Goal: Communication & Community: Ask a question

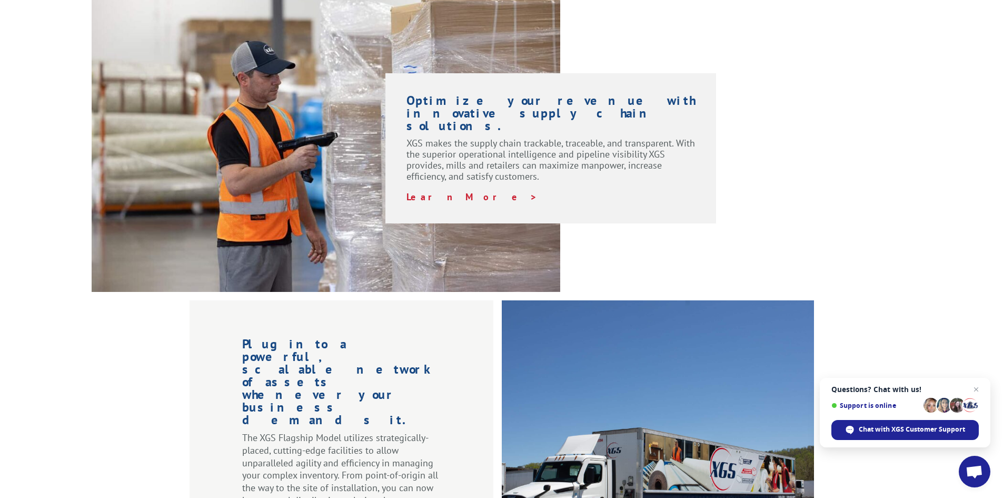
scroll to position [533, 0]
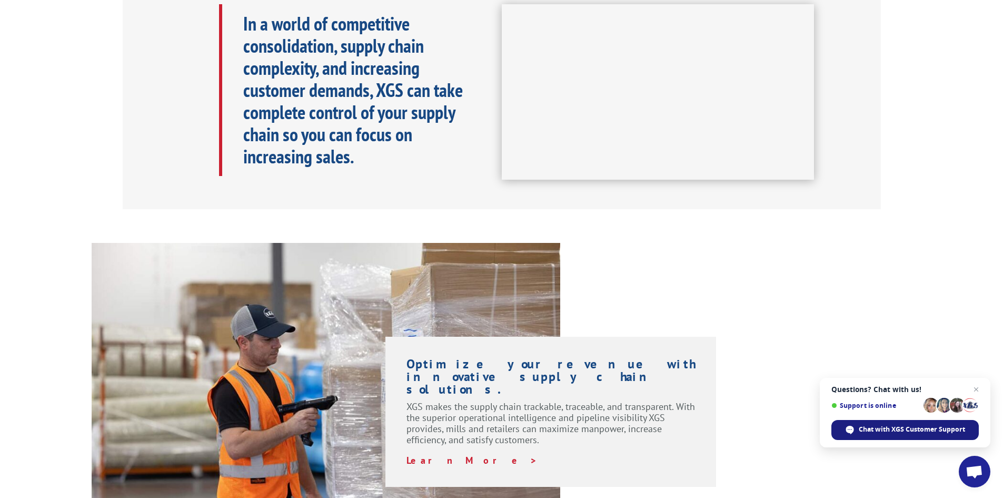
click at [923, 430] on span "Chat with XGS Customer Support" at bounding box center [912, 428] width 106 height 9
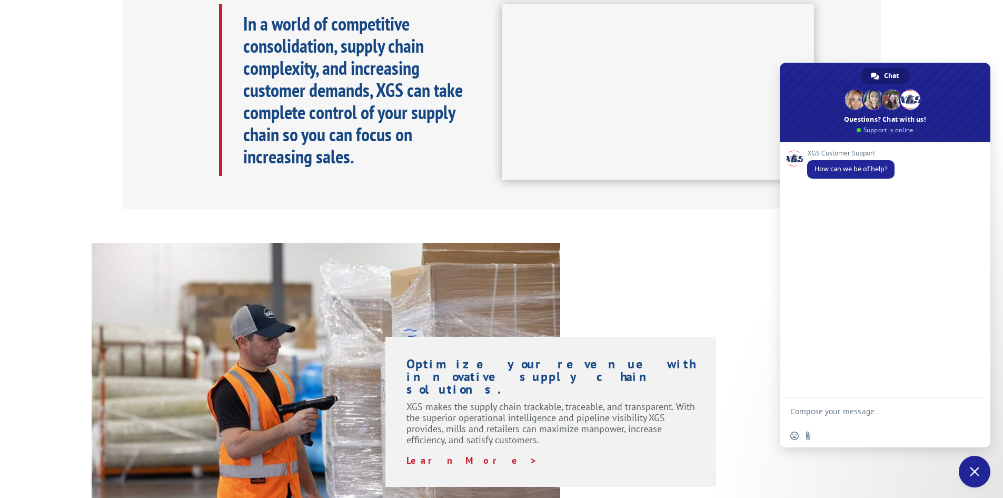
scroll to position [0, 0]
type textarea "Freight truck drop off the wrong material"
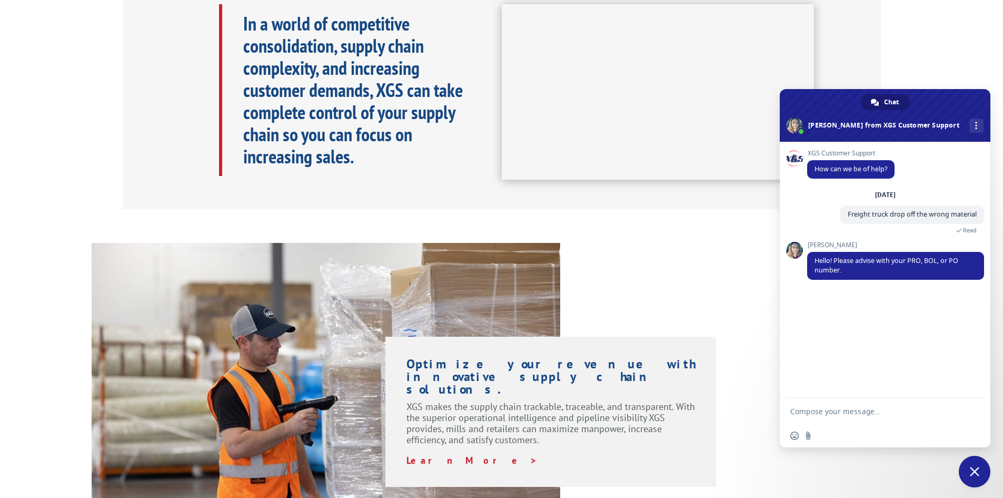
click at [888, 410] on textarea "Compose your message..." at bounding box center [874, 411] width 169 height 26
type textarea "17544032"
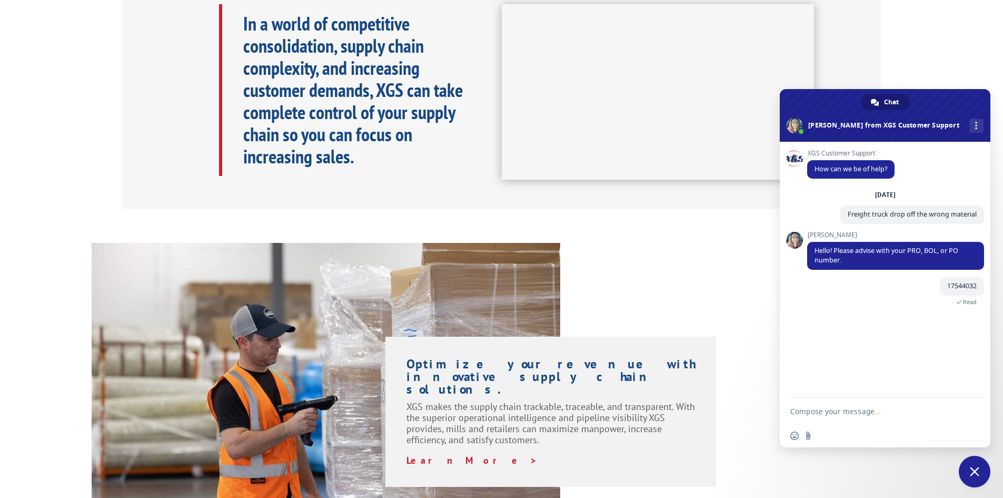
click at [920, 417] on textarea "Compose your message..." at bounding box center [874, 411] width 169 height 26
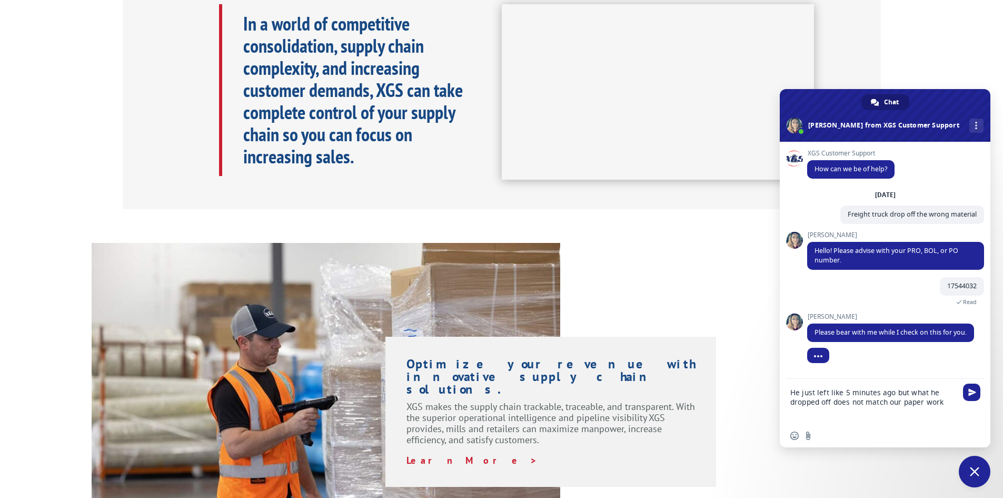
type textarea "He just left like 5 minutes ago but what he dropped off does not match our pape…"
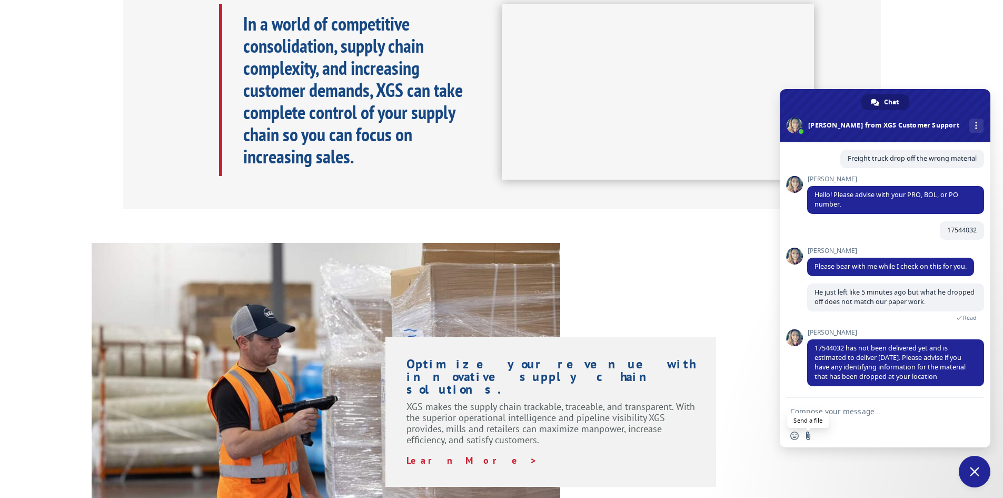
scroll to position [77, 0]
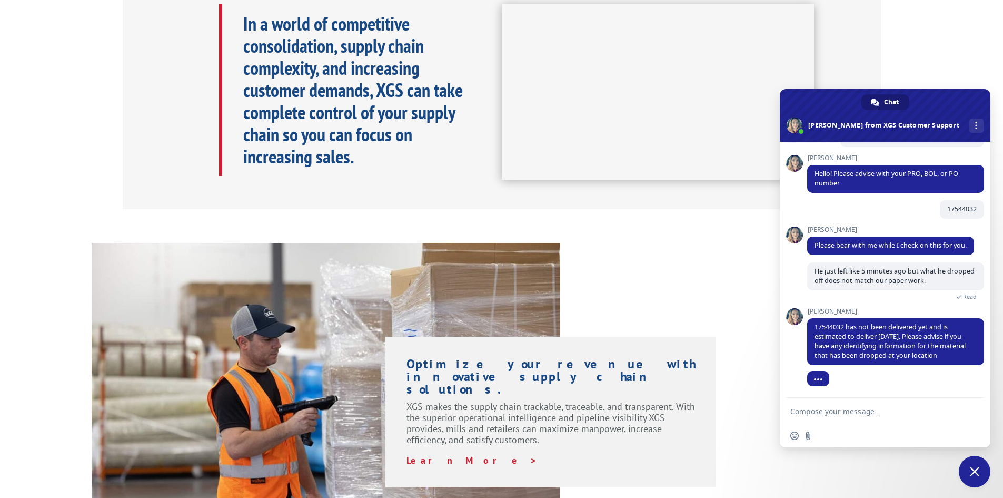
click at [863, 410] on textarea "Compose your message..." at bounding box center [874, 411] width 169 height 26
type textarea "Someone just came and gave me this PRO number on the paper work but does not ma…"
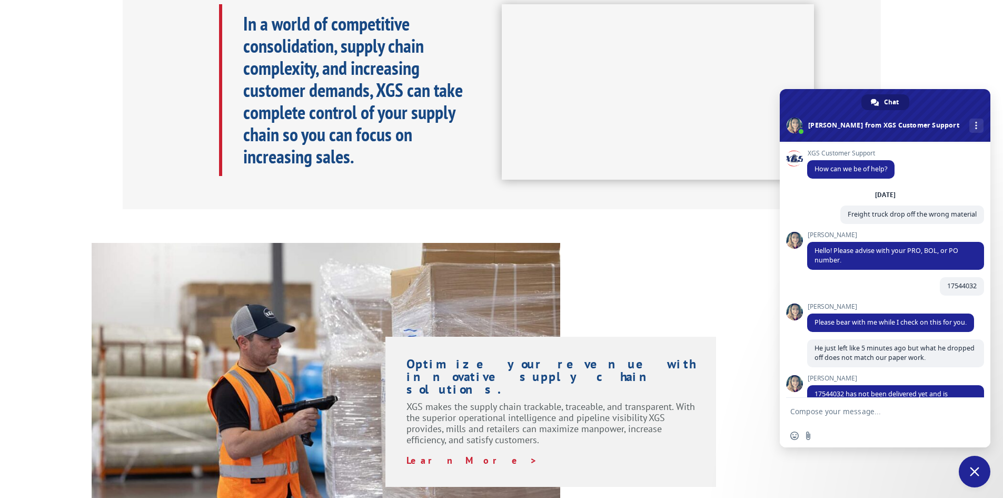
scroll to position [156, 0]
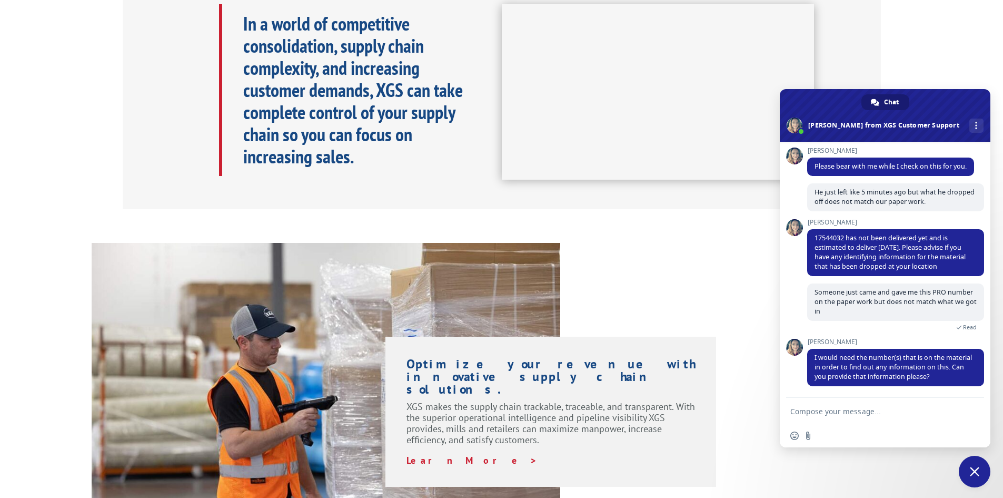
click at [899, 409] on textarea "Compose your message..." at bounding box center [874, 411] width 169 height 26
click at [851, 411] on textarea "Compose your message..." at bounding box center [874, 411] width 169 height 26
type textarea "I only see load number 524705522 on the pallet they dropped off"
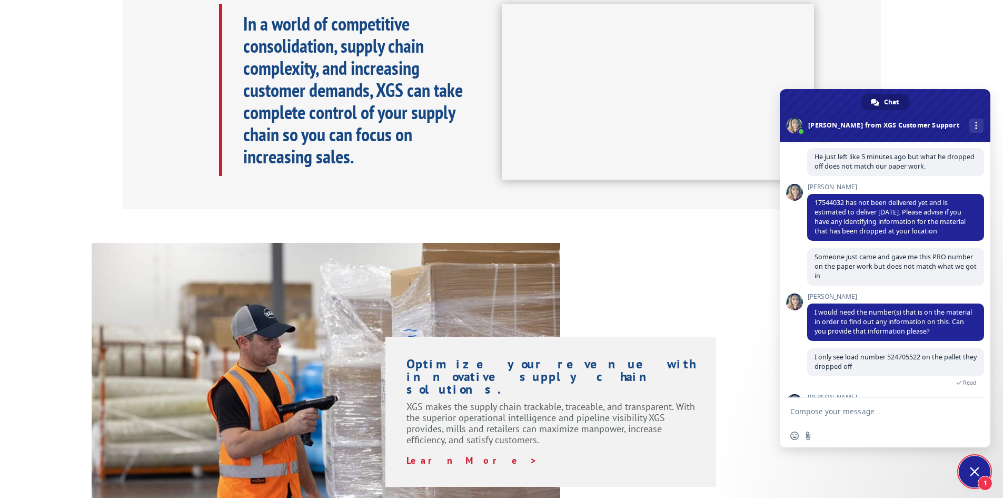
scroll to position [265, 0]
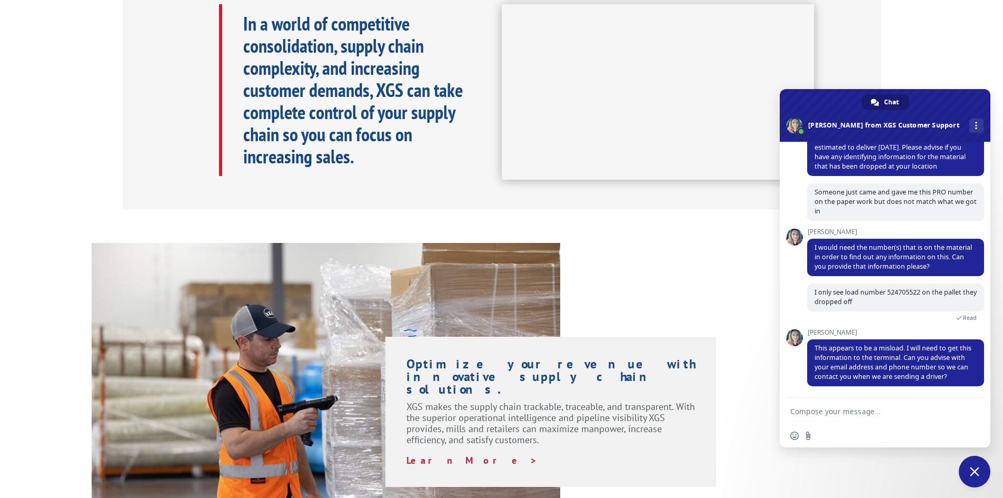
click at [866, 417] on textarea "Compose your message..." at bounding box center [874, 411] width 169 height 26
type textarea "[PERSON_NAME][EMAIL_ADDRESS][PERSON_NAME][DOMAIN_NAME]"
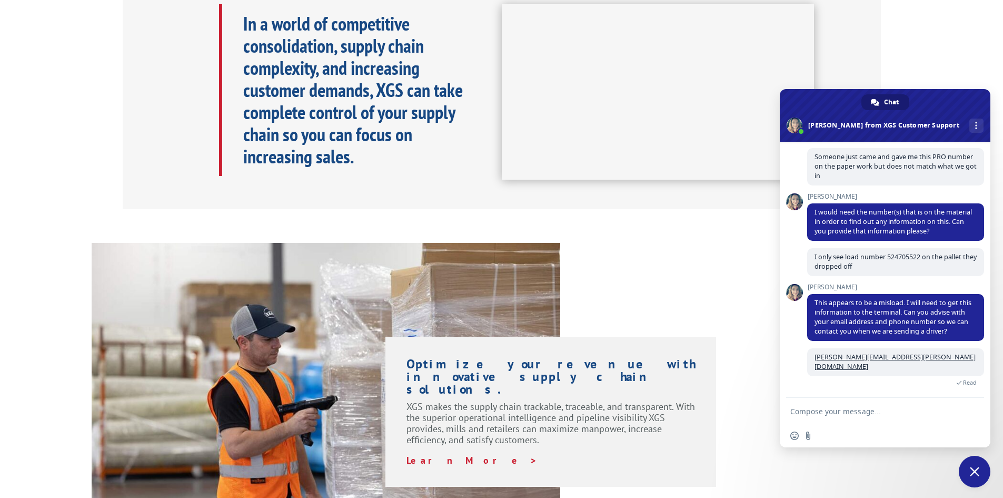
scroll to position [312, 0]
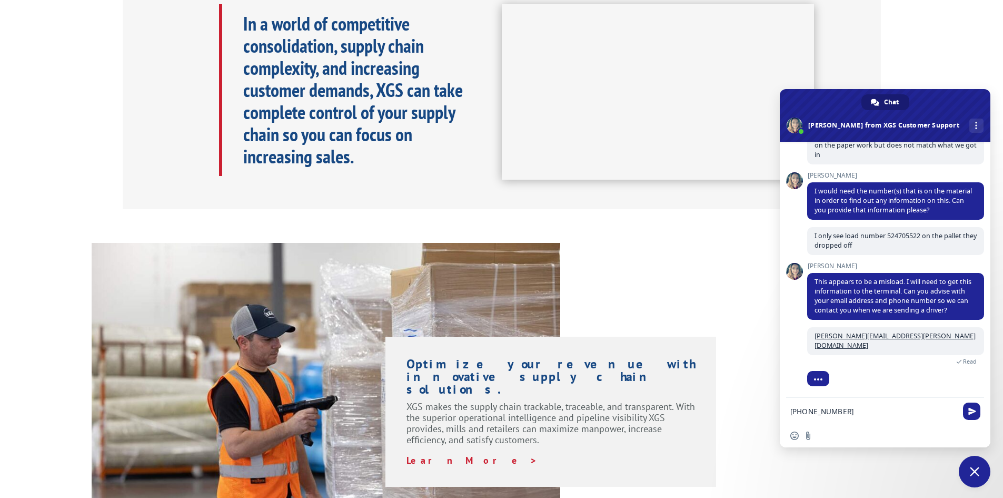
type textarea "[PHONE_NUMBER]"
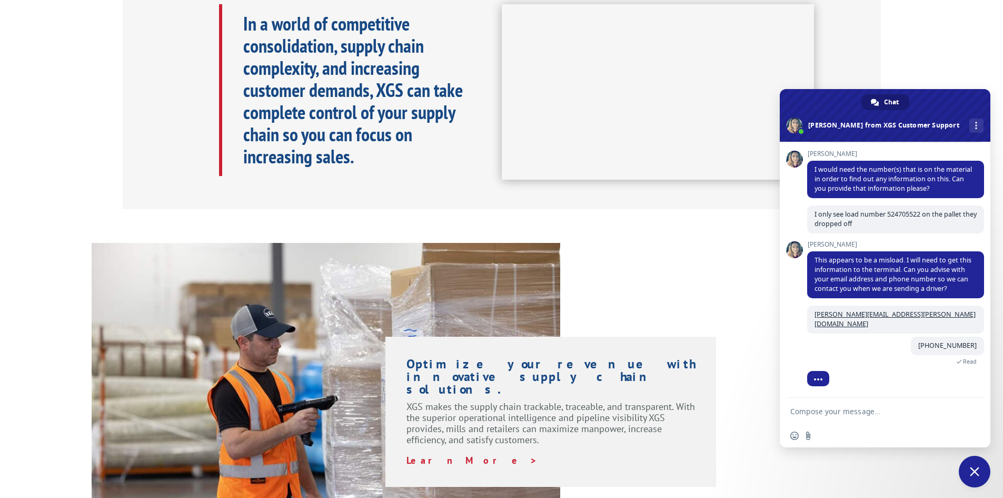
scroll to position [368, 0]
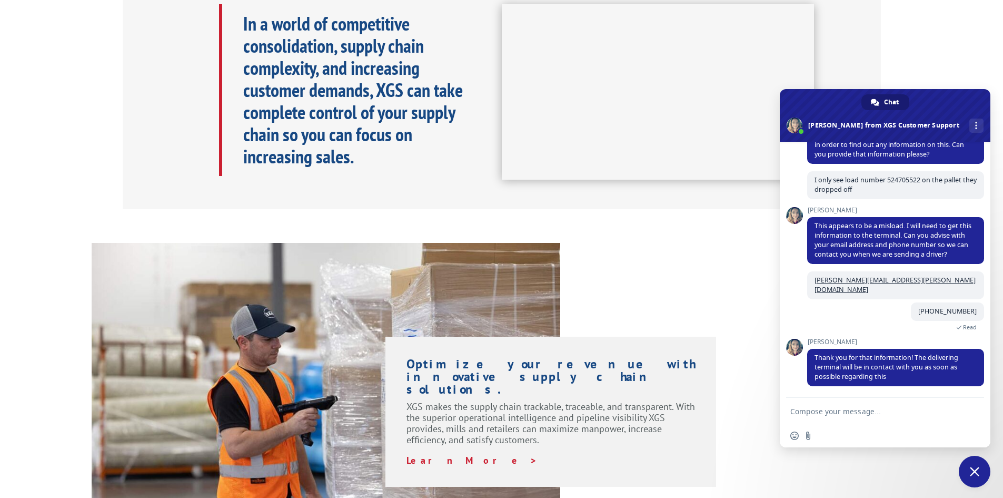
click at [846, 409] on textarea "Compose your message..." at bounding box center [874, 411] width 169 height 26
type textarea "so we should get our correct product by [DATE] or us signing the paper work goi…"
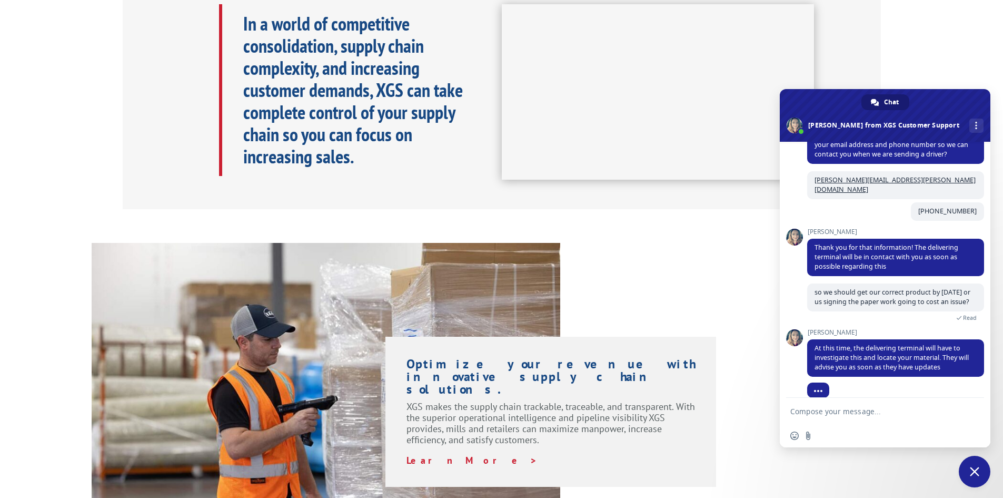
scroll to position [489, 0]
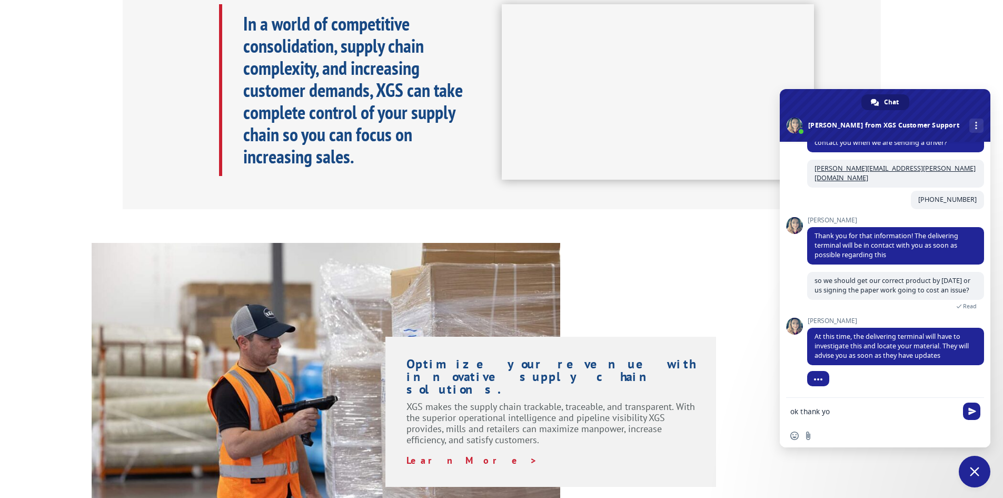
type textarea "ok thank you"
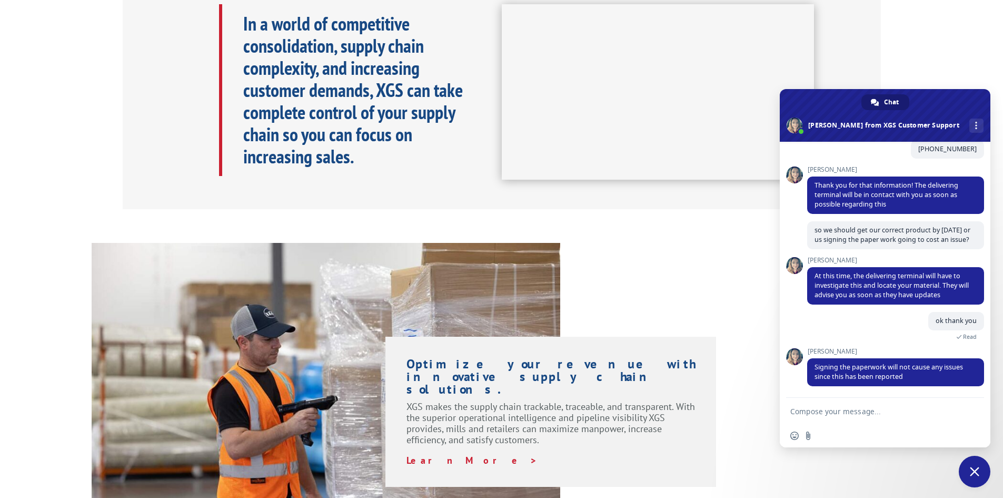
scroll to position [561, 0]
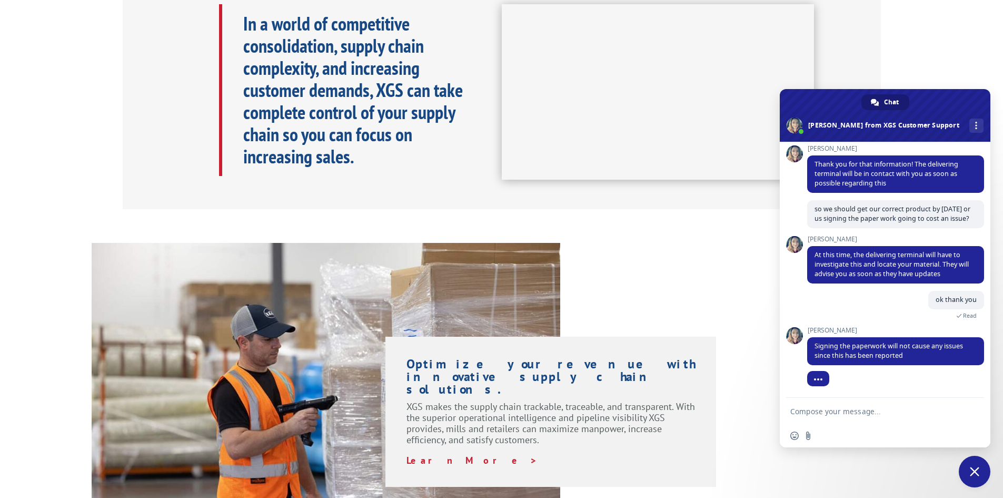
click at [867, 410] on textarea "Compose your message..." at bounding box center [874, 411] width 169 height 26
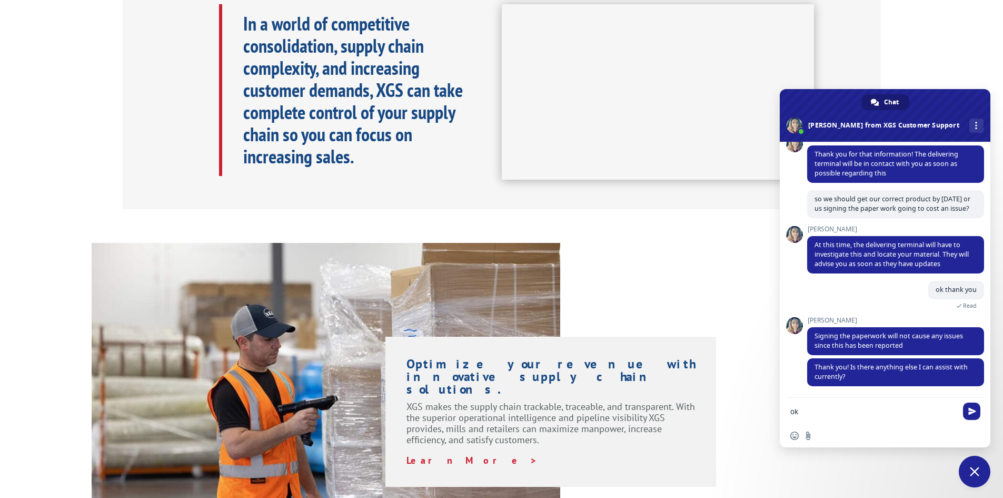
type textarea "o"
click at [814, 413] on textarea "no thats everything thank you" at bounding box center [874, 411] width 169 height 26
type textarea "no thats everything thank you"
click at [969, 408] on span "Send" at bounding box center [972, 411] width 8 height 8
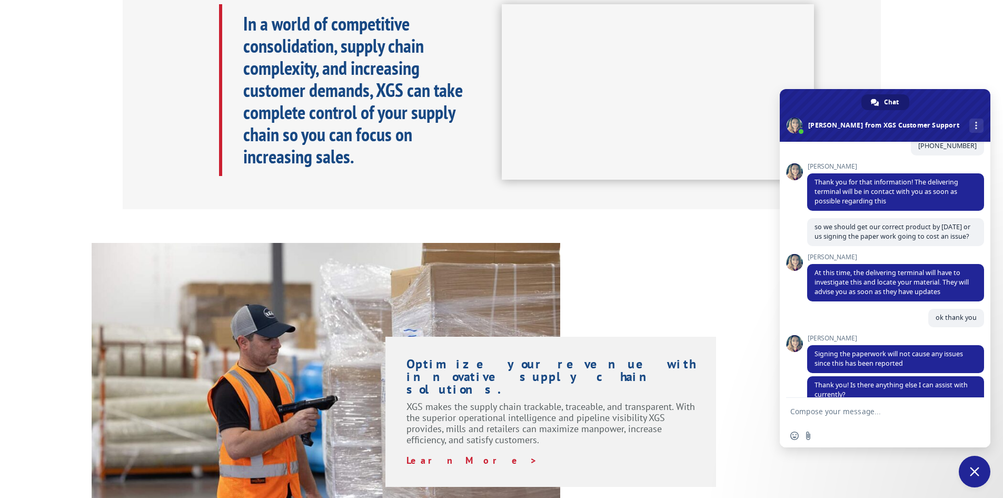
scroll to position [597, 0]
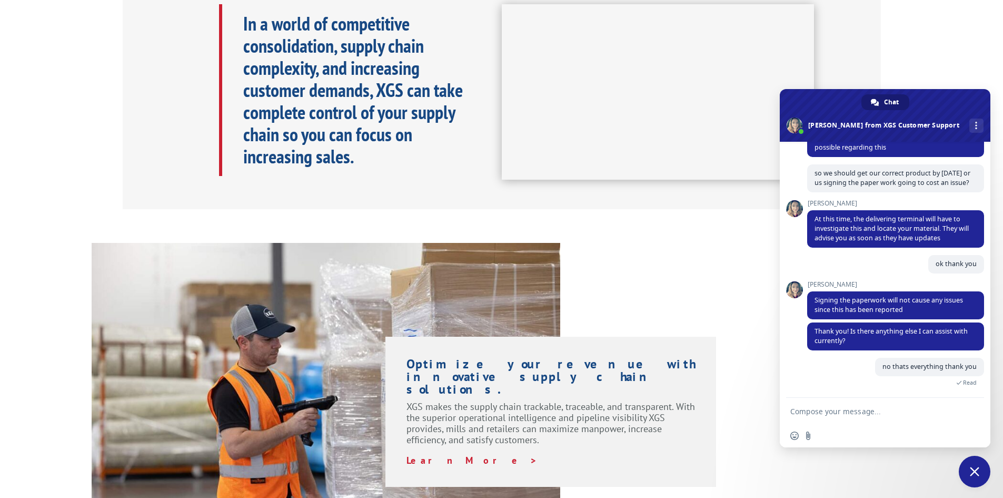
click at [977, 471] on span "Close chat" at bounding box center [974, 471] width 9 height 9
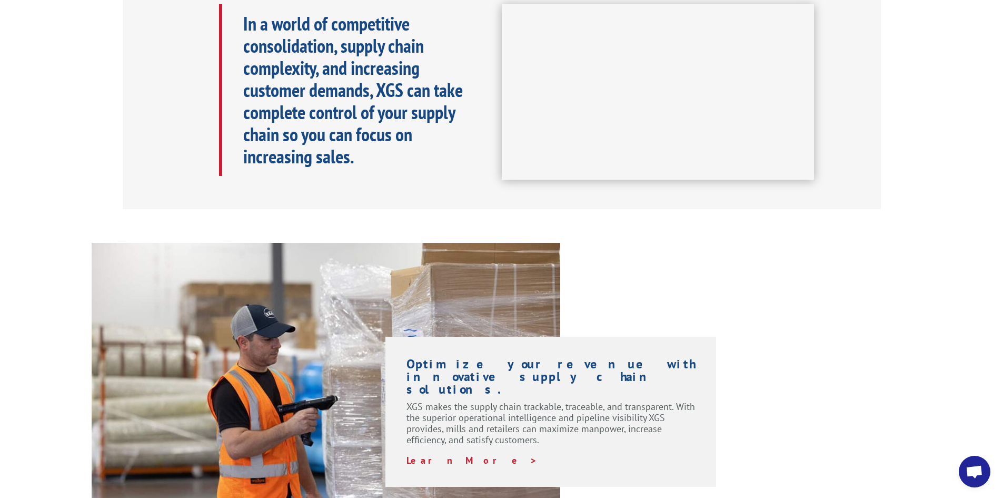
click at [978, 475] on span "Open chat" at bounding box center [974, 472] width 17 height 15
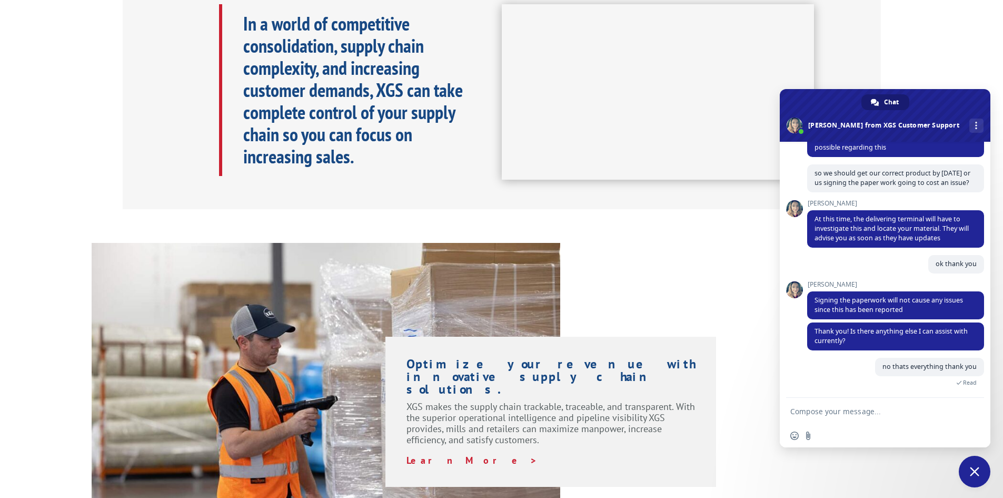
click at [970, 467] on span "Close chat" at bounding box center [975, 472] width 32 height 32
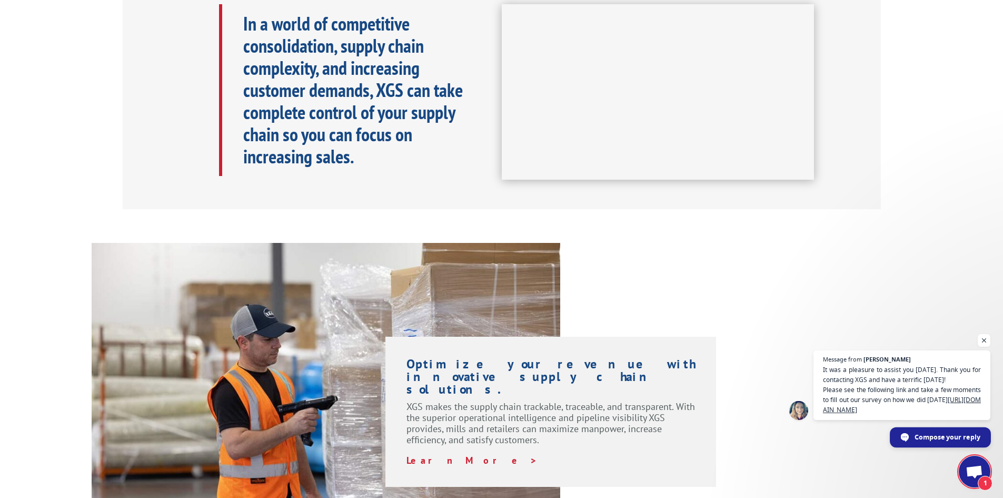
click at [925, 436] on span "Compose your reply" at bounding box center [948, 436] width 66 height 18
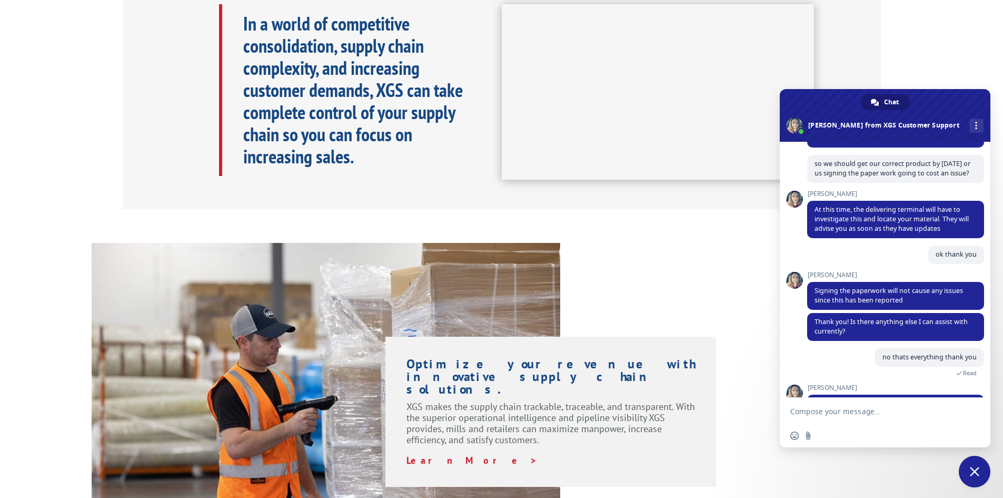
scroll to position [671, 0]
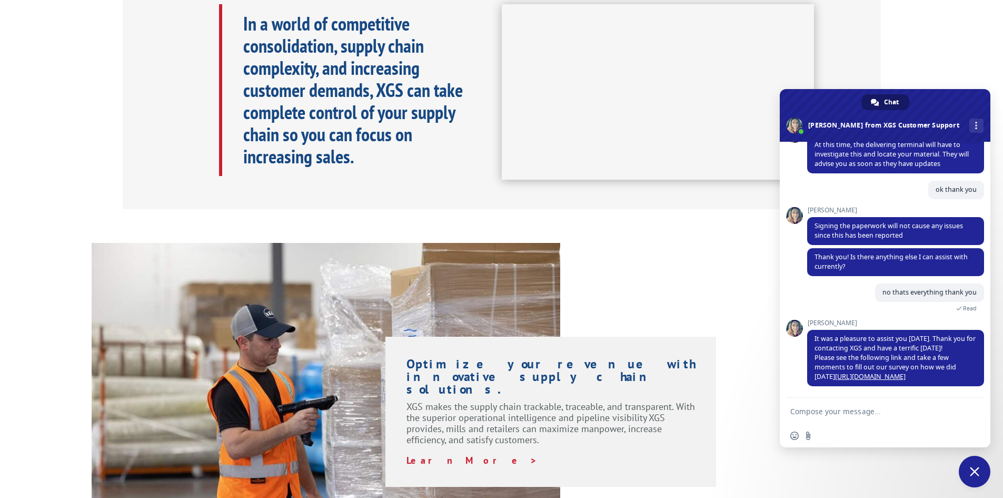
click at [888, 100] on span "Chat" at bounding box center [891, 102] width 15 height 16
click at [975, 127] on span at bounding box center [976, 125] width 2 height 7
click at [944, 34] on div "In a world of competitive consolidation, supply chain complexity, and increasin…" at bounding box center [501, 92] width 1003 height 235
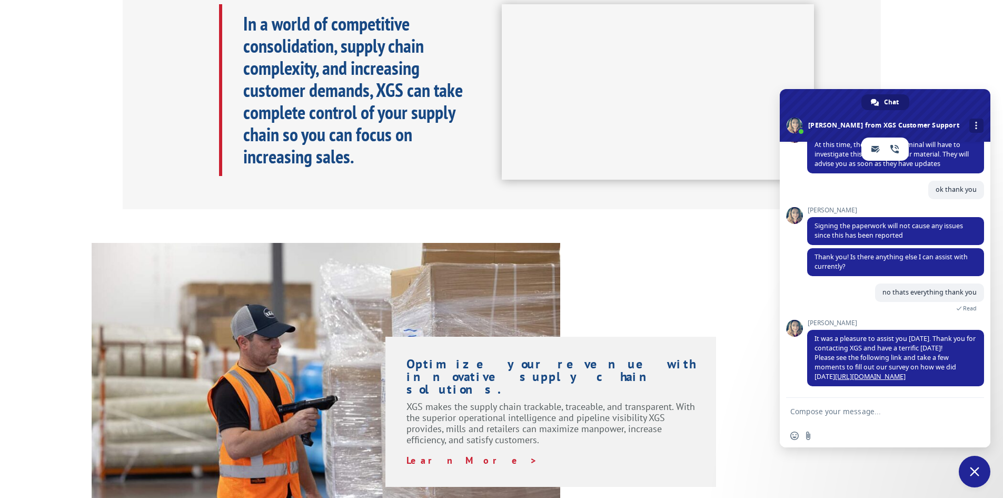
click at [972, 473] on span "Close chat" at bounding box center [974, 471] width 9 height 9
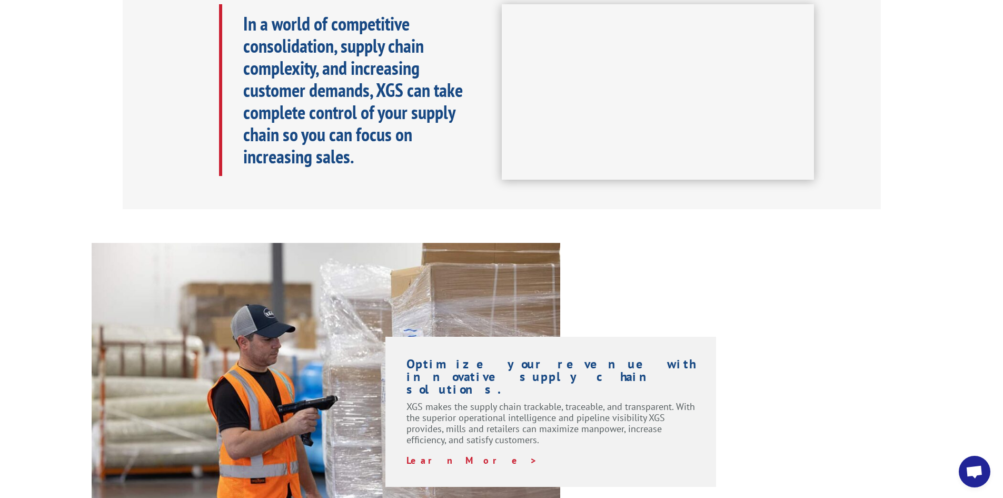
click at [975, 463] on span "Open chat" at bounding box center [975, 472] width 32 height 32
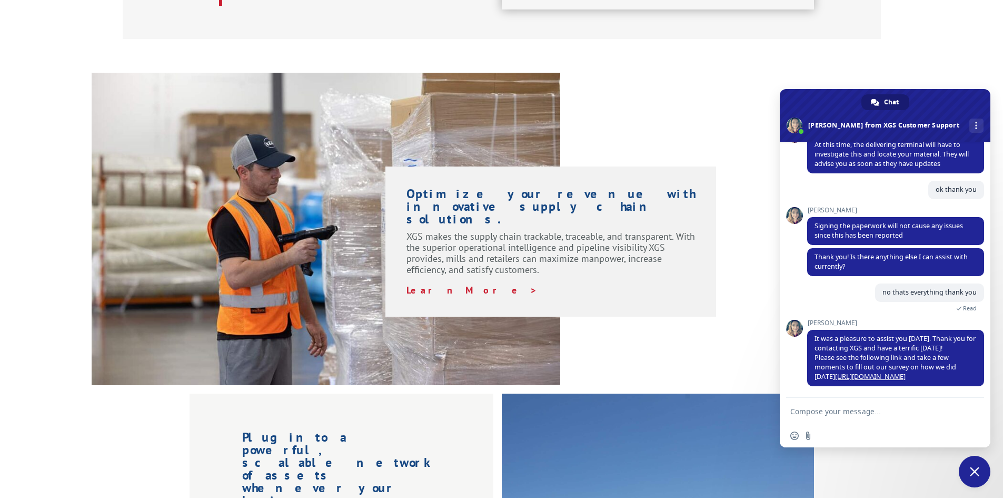
scroll to position [744, 0]
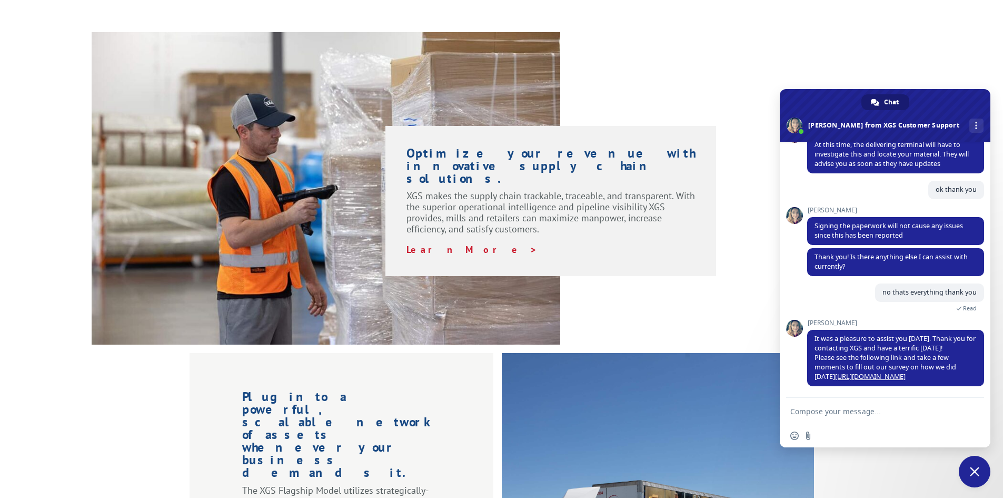
click at [971, 61] on div "Optimize your revenue with innovative supply chain solutions. XGS makes the sup…" at bounding box center [501, 188] width 1003 height 312
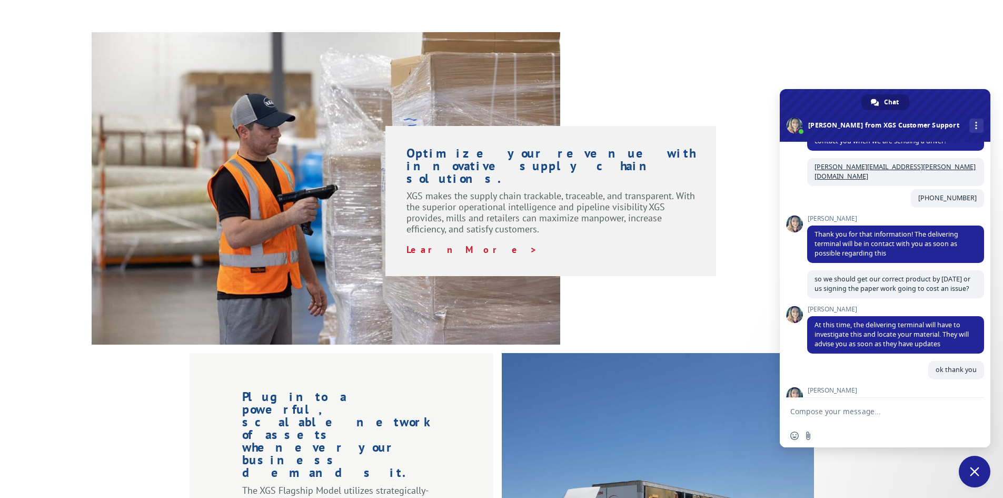
click at [750, 258] on div "Optimize your revenue with innovative supply chain solutions. XGS makes the sup…" at bounding box center [501, 188] width 1003 height 312
